Goal: Entertainment & Leisure: Consume media (video, audio)

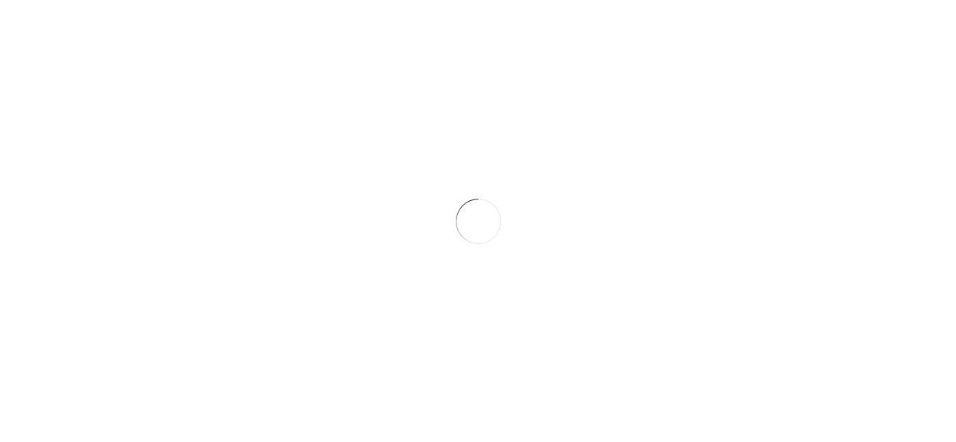
click at [617, 36] on div at bounding box center [478, 221] width 956 height 442
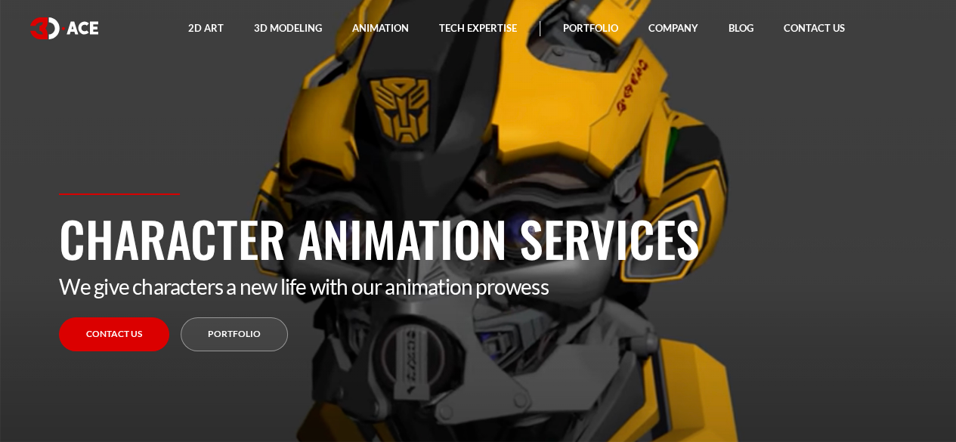
click at [240, 93] on section "Character Animation Services We give characters a new life with our animation p…" at bounding box center [478, 221] width 956 height 442
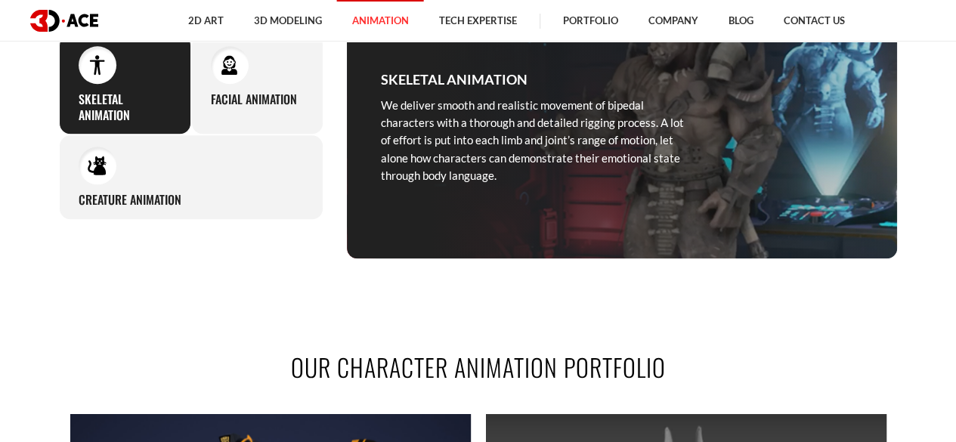
scroll to position [1058, 0]
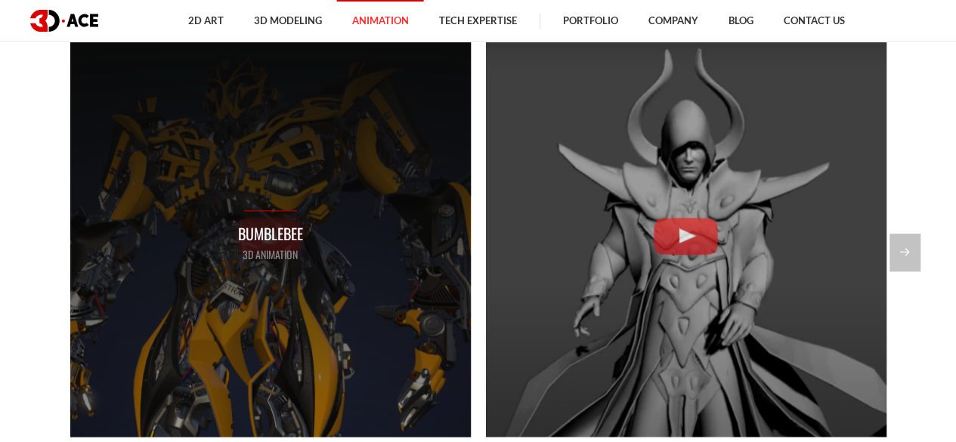
click at [283, 249] on p "3D Animation" at bounding box center [270, 254] width 65 height 17
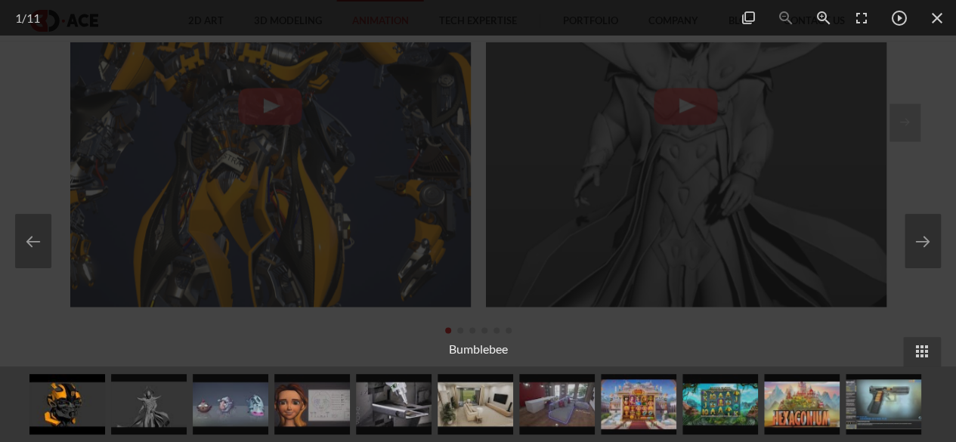
scroll to position [1209, 0]
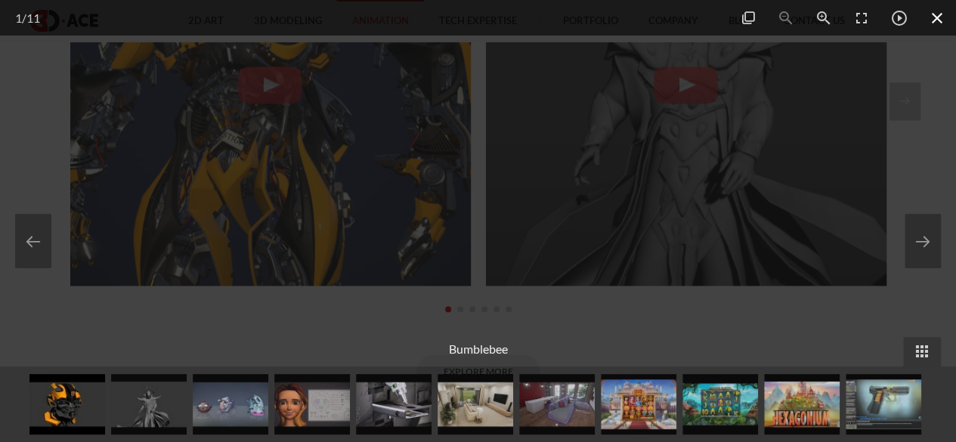
click at [927, 17] on span at bounding box center [937, 18] width 38 height 36
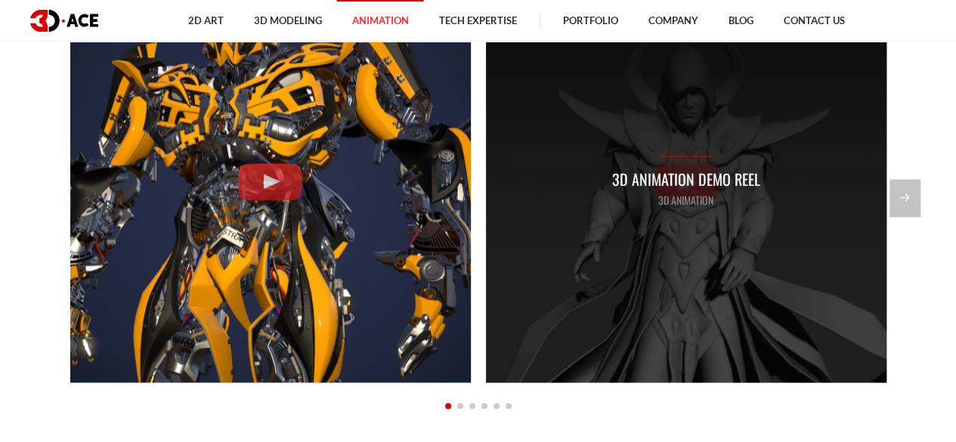
scroll to position [1058, 0]
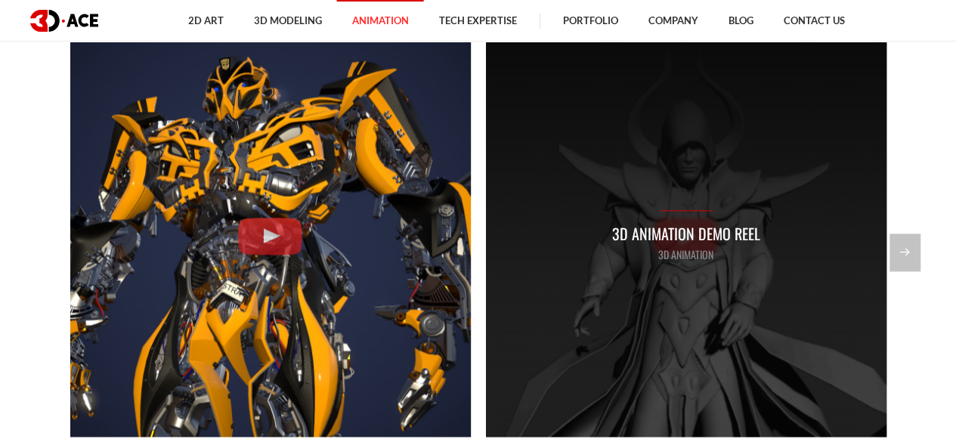
click at [724, 211] on div "3D Animation Demo Reel 3D Animation" at bounding box center [686, 236] width 148 height 52
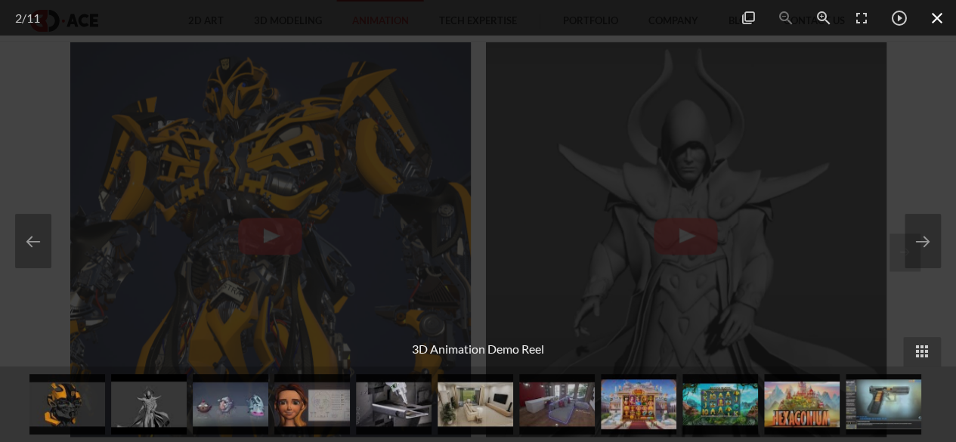
click at [932, 16] on span at bounding box center [937, 18] width 38 height 36
